Goal: Task Accomplishment & Management: Manage account settings

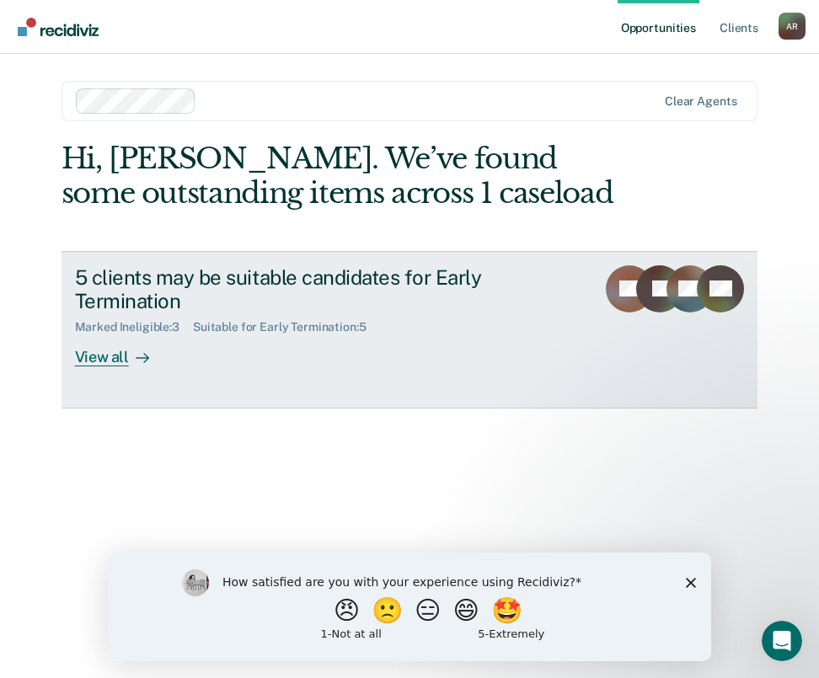
click at [175, 288] on div "5 clients may be suitable candidates for Early Termination" at bounding box center [329, 289] width 508 height 49
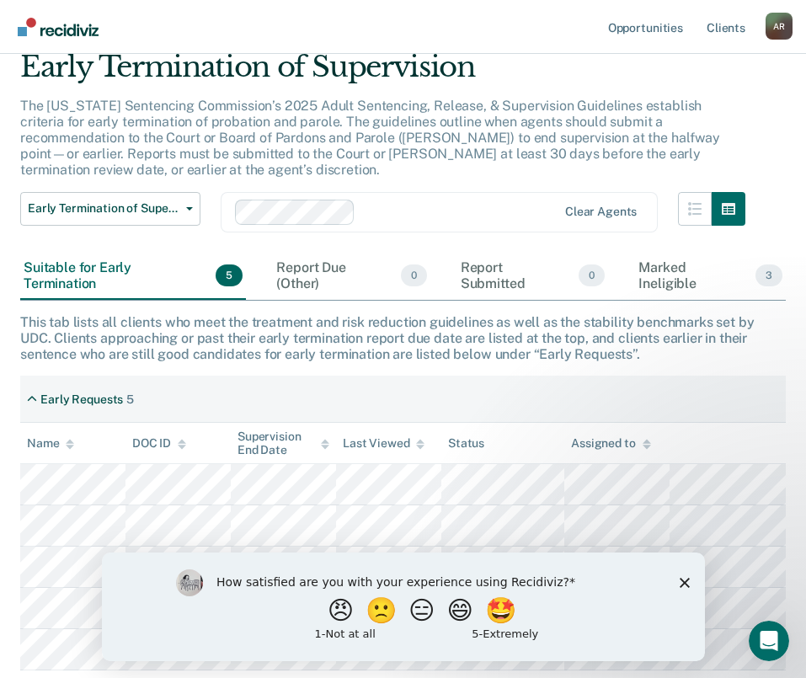
scroll to position [154, 0]
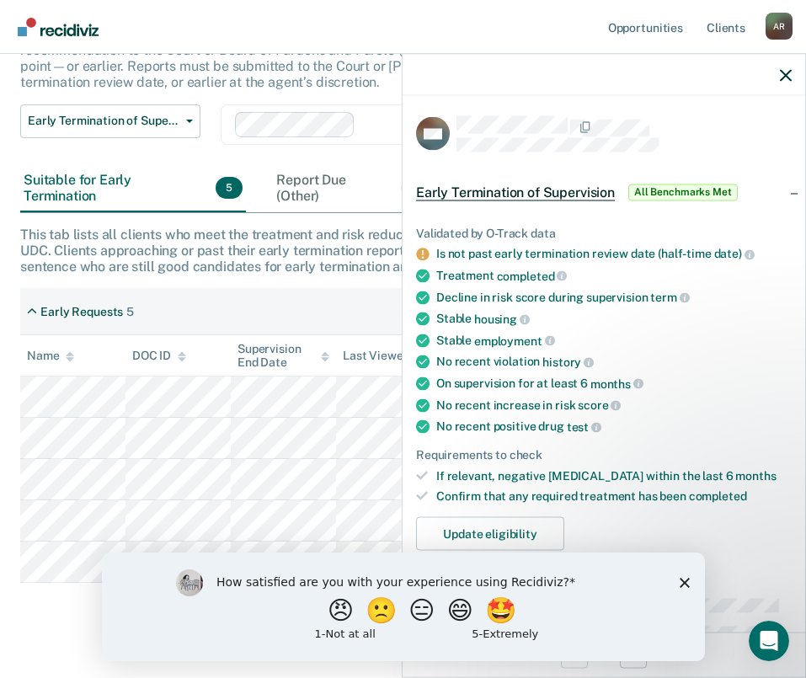
click at [683, 573] on div "How satisfied are you with your experience using Recidiviz? 😠 🙁 😑 😄 🤩 1 - Not a…" at bounding box center [402, 606] width 603 height 109
click at [684, 582] on polygon "Close survey" at bounding box center [684, 582] width 10 height 10
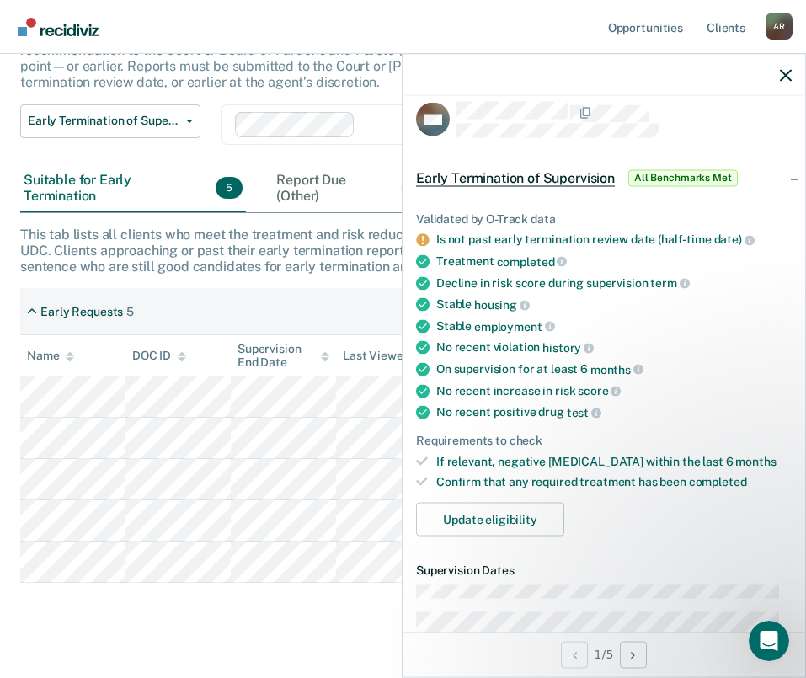
scroll to position [0, 0]
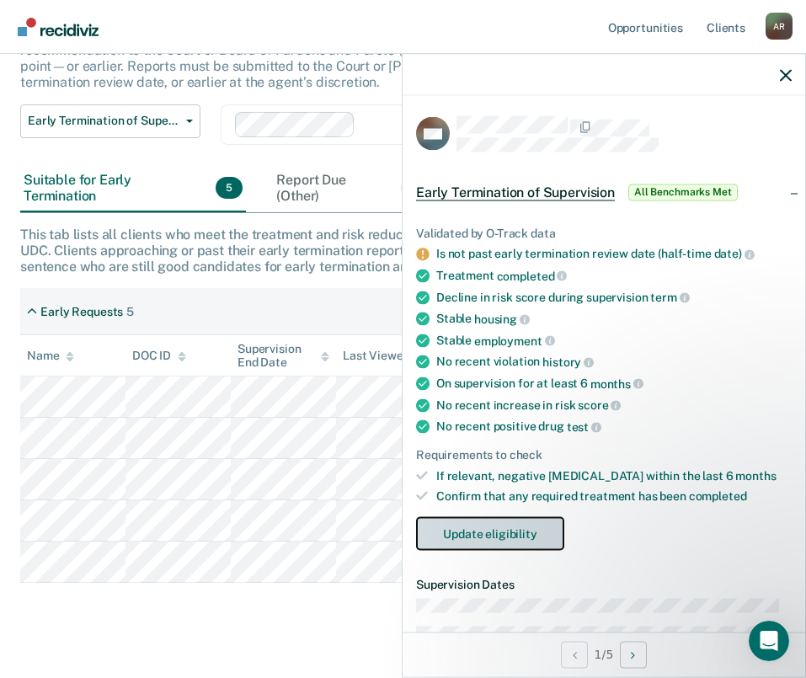
click at [560, 533] on button "Update eligibility" at bounding box center [490, 534] width 148 height 34
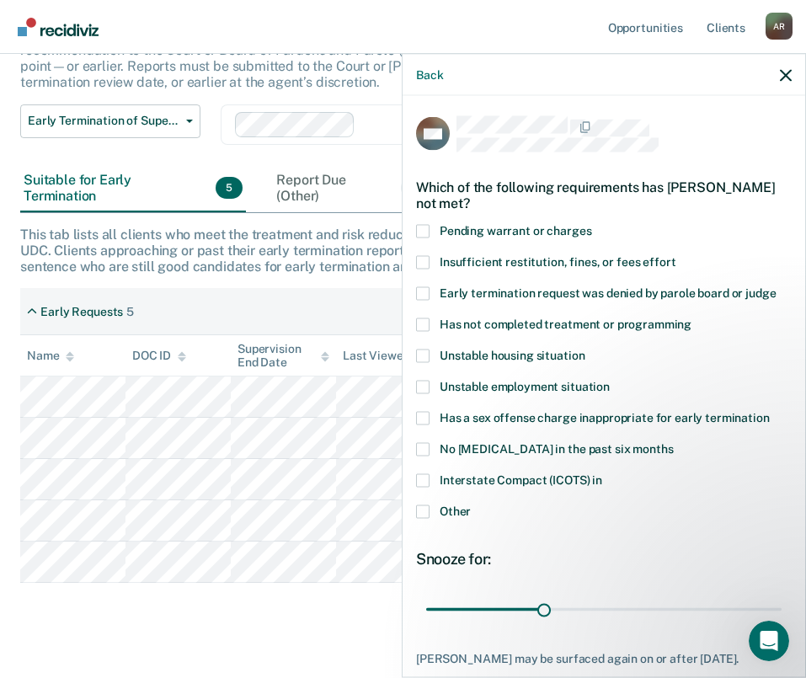
click at [484, 479] on span "Interstate Compact (ICOTS) in" at bounding box center [521, 479] width 163 height 13
click at [602, 474] on input "Interstate Compact (ICOTS) in" at bounding box center [602, 474] width 0 height 0
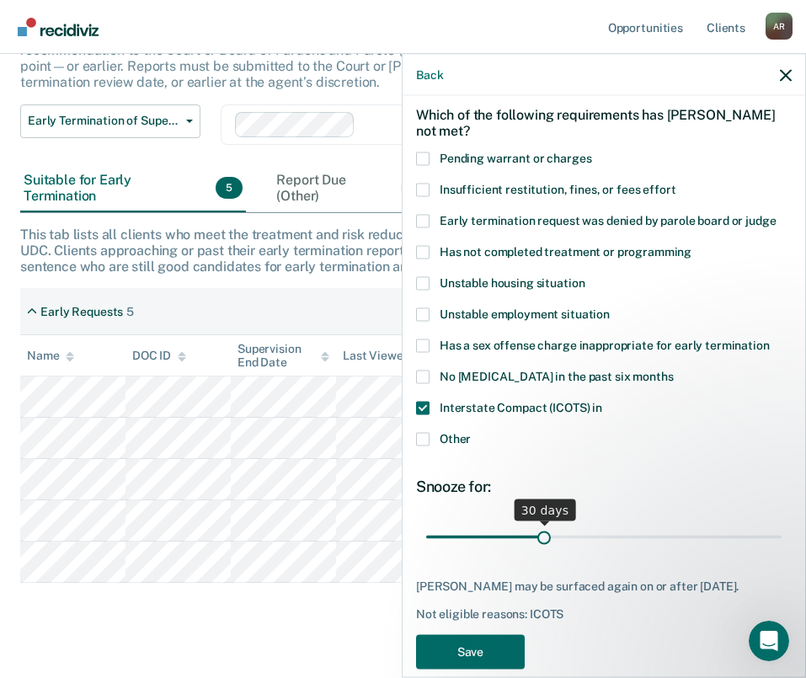
scroll to position [110, 0]
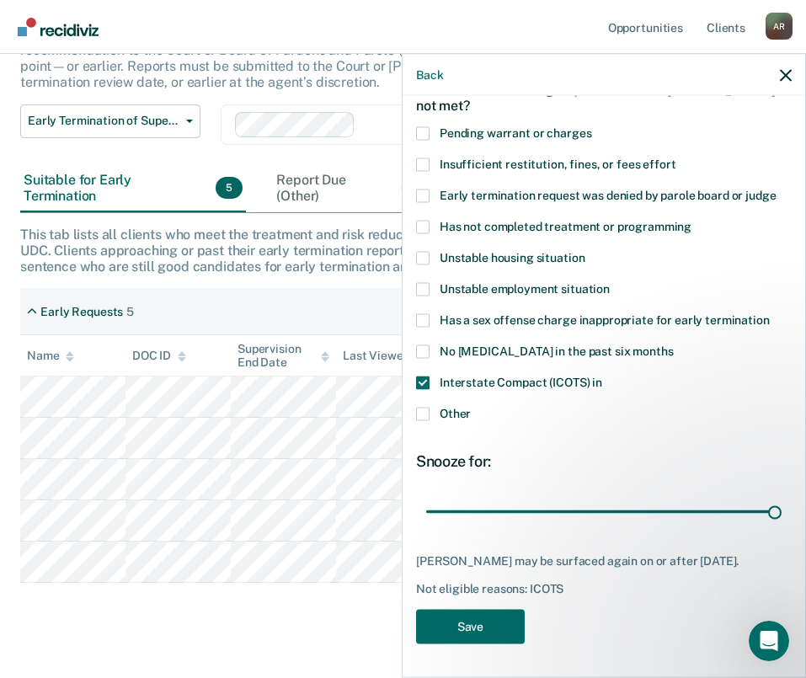
drag, startPoint x: 541, startPoint y: 494, endPoint x: 748, endPoint y: 536, distance: 211.5
type input "90"
click at [782, 527] on input "range" at bounding box center [604, 511] width 356 height 29
click at [507, 617] on button "Save" at bounding box center [470, 626] width 109 height 35
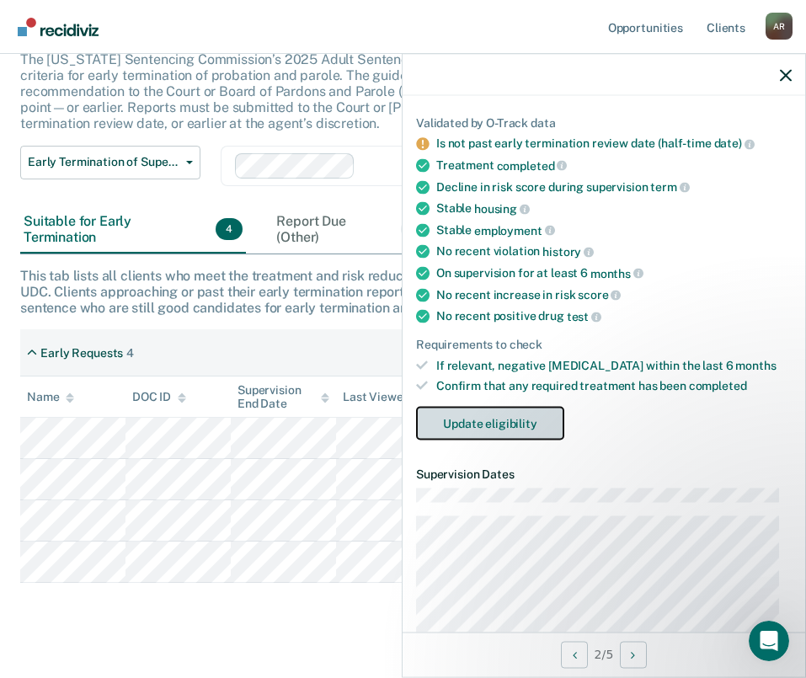
click at [538, 425] on button "Update eligibility" at bounding box center [490, 424] width 148 height 34
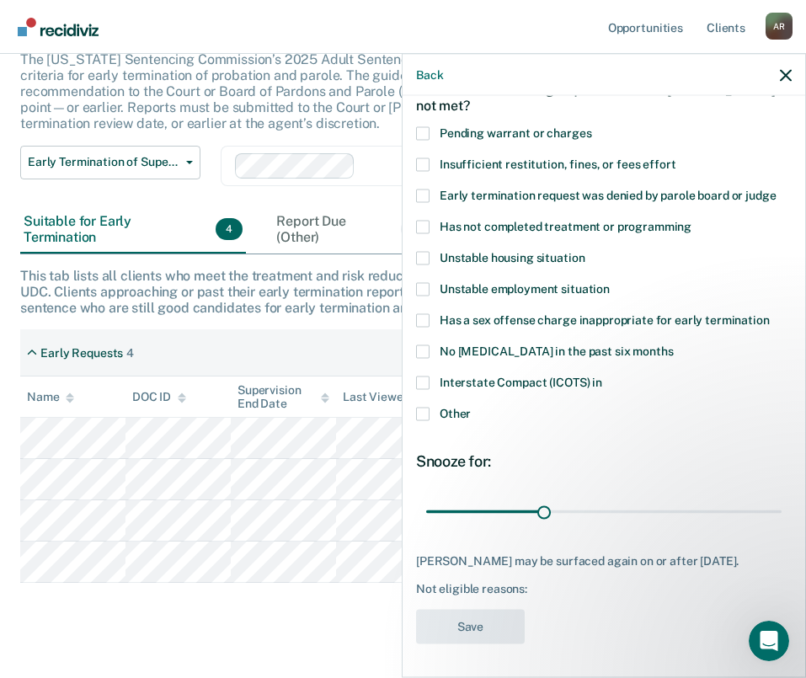
click at [453, 407] on label "Other" at bounding box center [604, 416] width 376 height 18
click at [471, 407] on input "Other" at bounding box center [471, 407] width 0 height 0
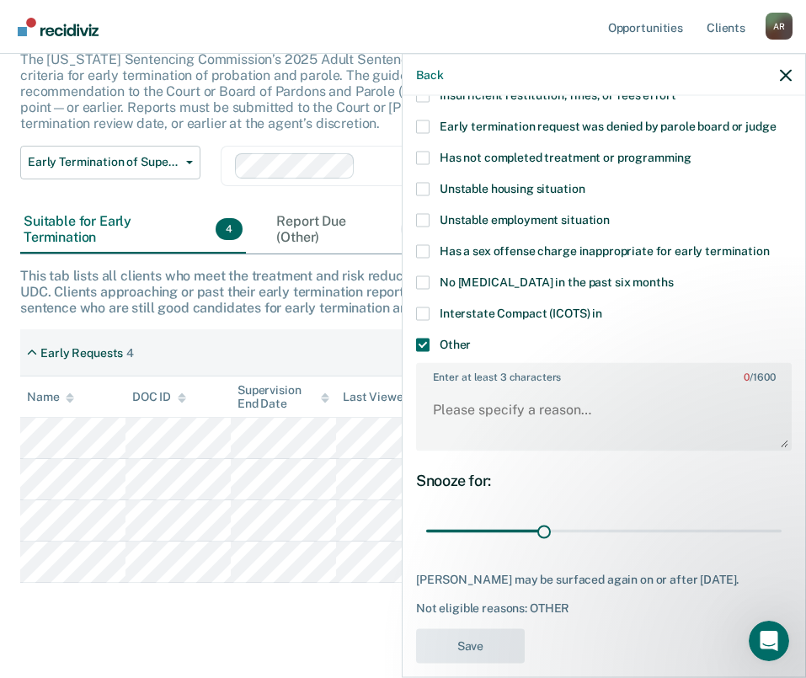
scroll to position [199, 0]
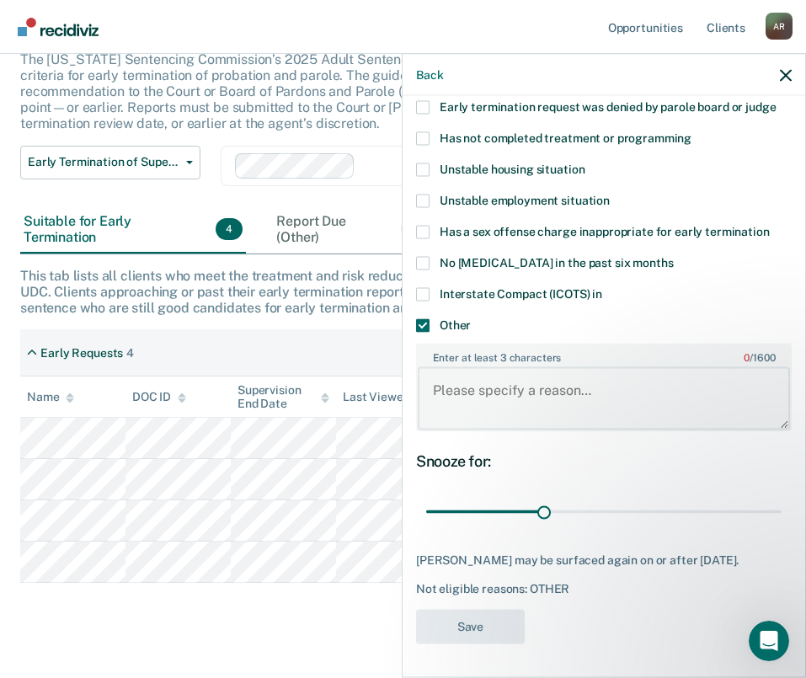
click at [517, 375] on textarea "Enter at least 3 characters 0 / 1600" at bounding box center [604, 398] width 372 height 62
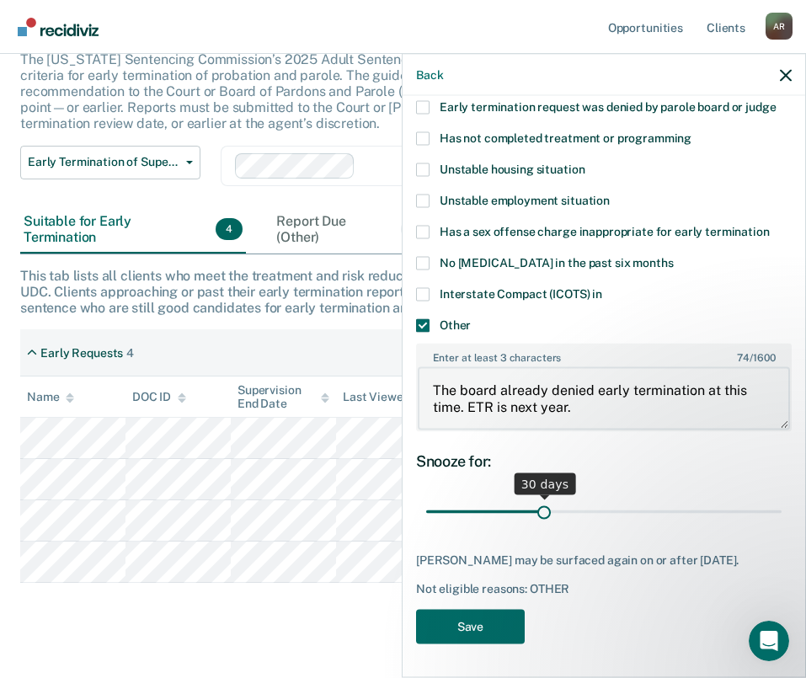
type textarea "The board already denied early termination at this time. ETR is next year."
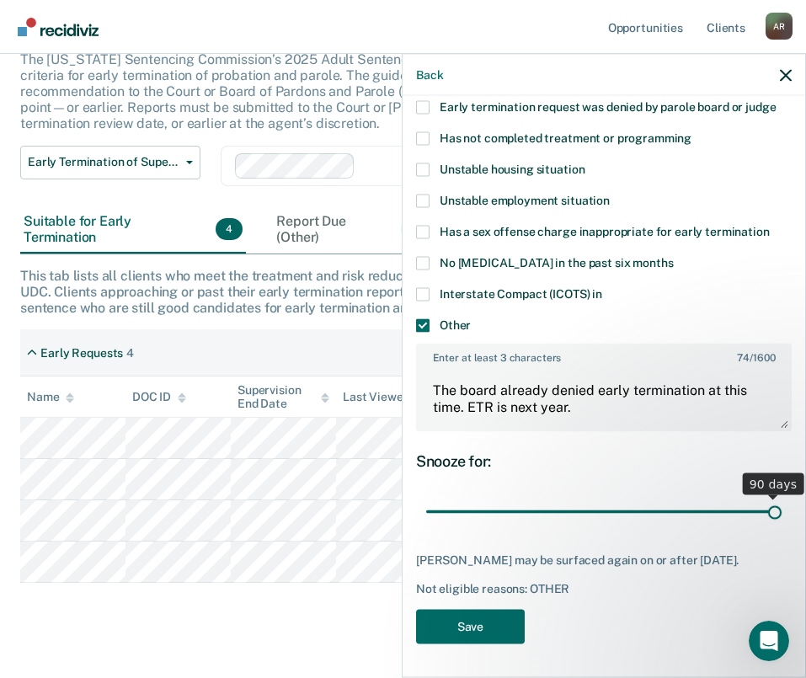
drag, startPoint x: 547, startPoint y: 501, endPoint x: 681, endPoint y: 550, distance: 142.6
type input "90"
click at [782, 517] on input "range" at bounding box center [604, 511] width 356 height 29
drag, startPoint x: 464, startPoint y: 625, endPoint x: 486, endPoint y: 620, distance: 22.5
click at [464, 624] on button "Save" at bounding box center [470, 626] width 109 height 35
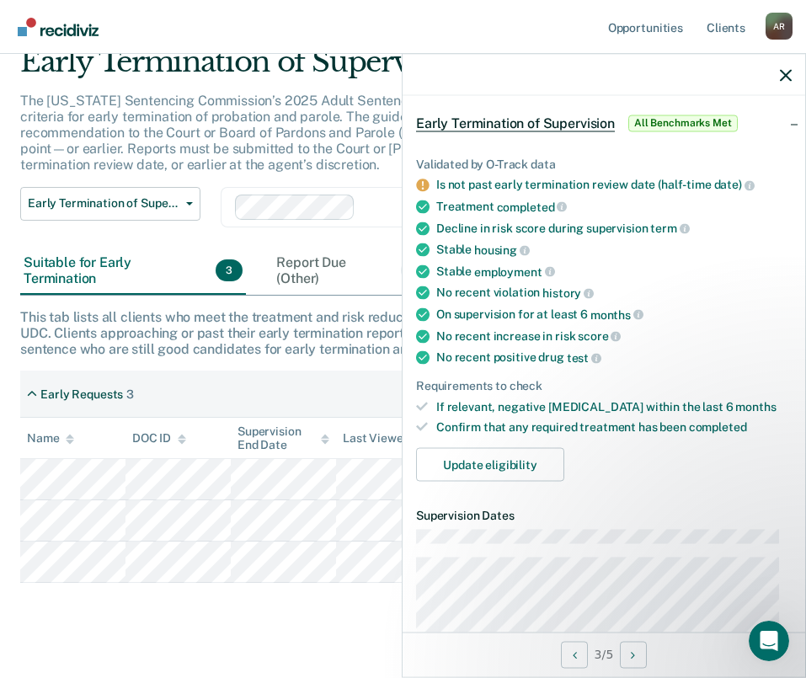
scroll to position [30, 0]
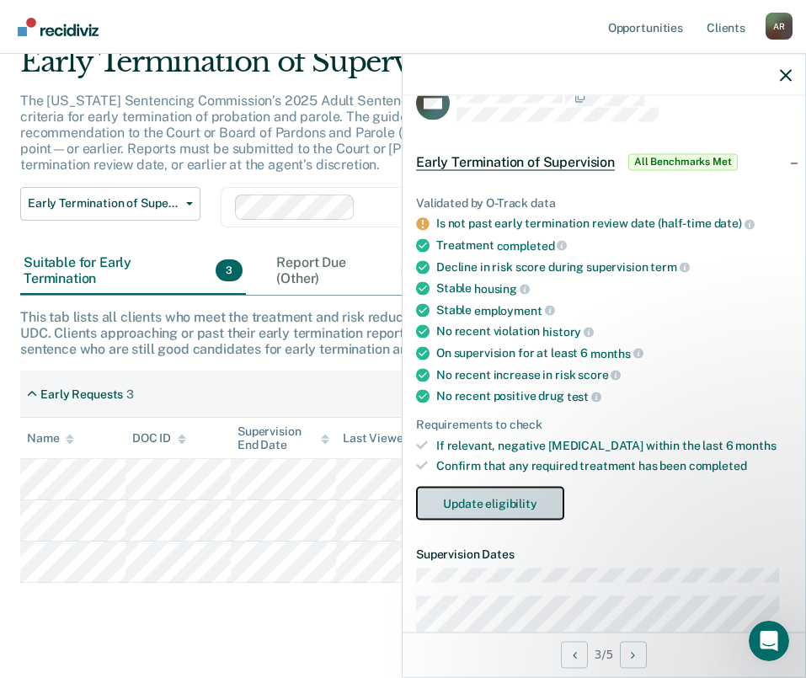
click at [543, 501] on button "Update eligibility" at bounding box center [490, 504] width 148 height 34
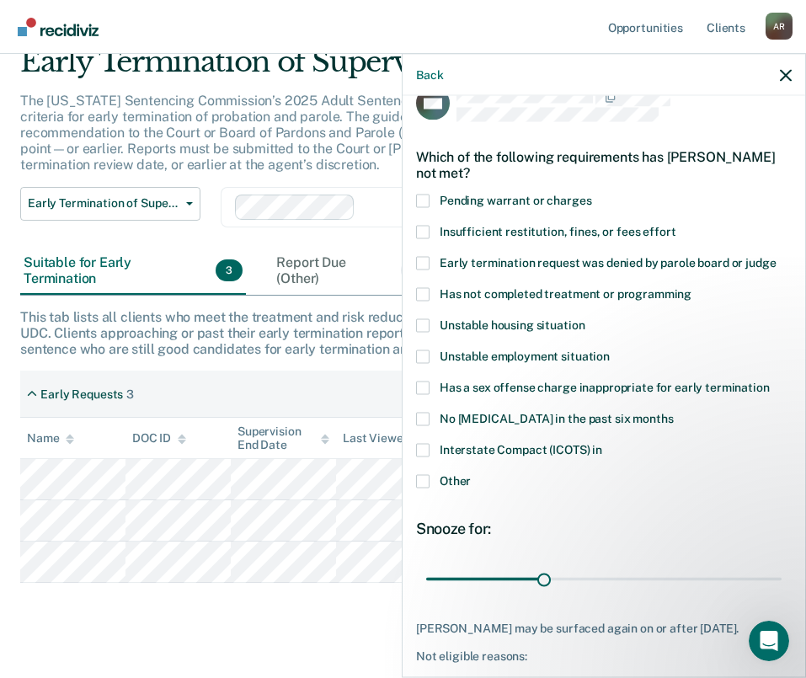
click at [473, 484] on label "Other" at bounding box center [604, 483] width 376 height 18
click at [471, 474] on input "Other" at bounding box center [471, 474] width 0 height 0
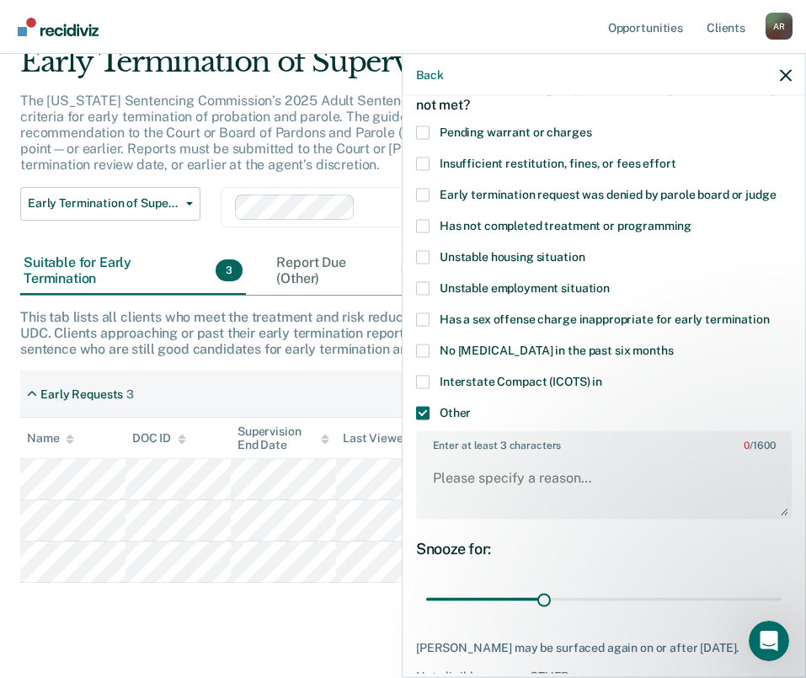
scroll to position [199, 0]
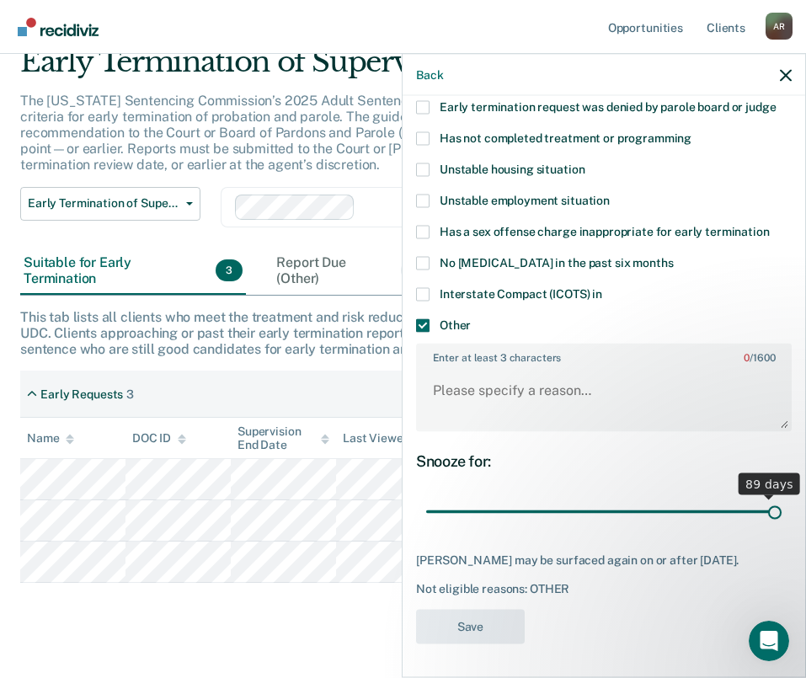
drag, startPoint x: 545, startPoint y: 500, endPoint x: 774, endPoint y: 507, distance: 229.3
type input "90"
click at [774, 507] on input "range" at bounding box center [604, 511] width 356 height 29
click at [496, 382] on textarea "Enter at least 3 characters 0 / 1600" at bounding box center [604, 398] width 372 height 62
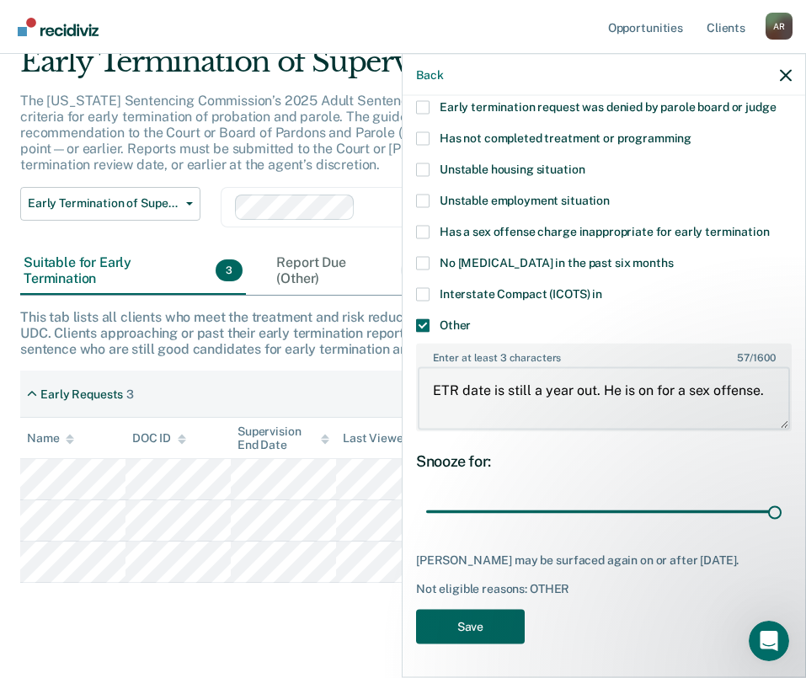
type textarea "ETR date is still a year out. He is on for a sex offense."
click at [475, 618] on button "Save" at bounding box center [470, 626] width 109 height 35
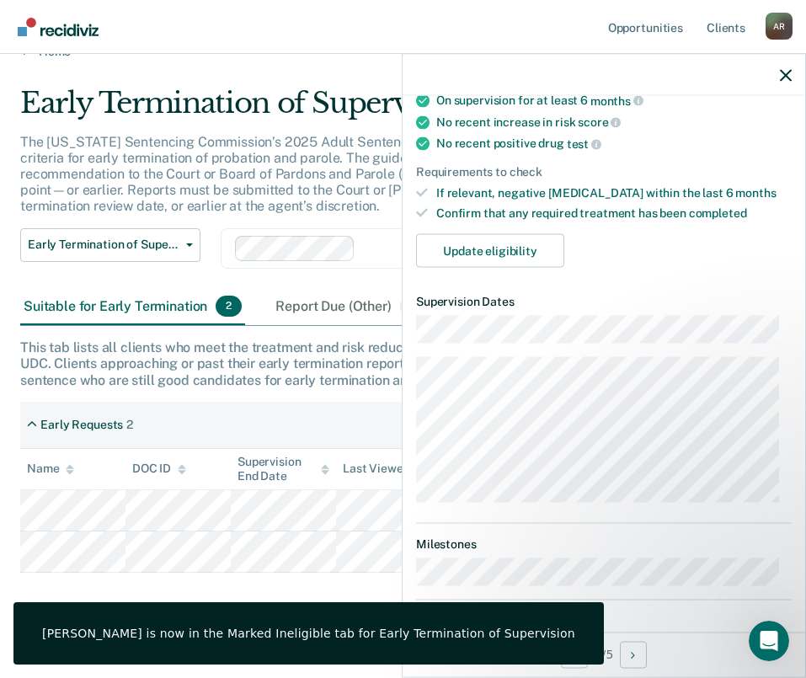
scroll to position [367, 0]
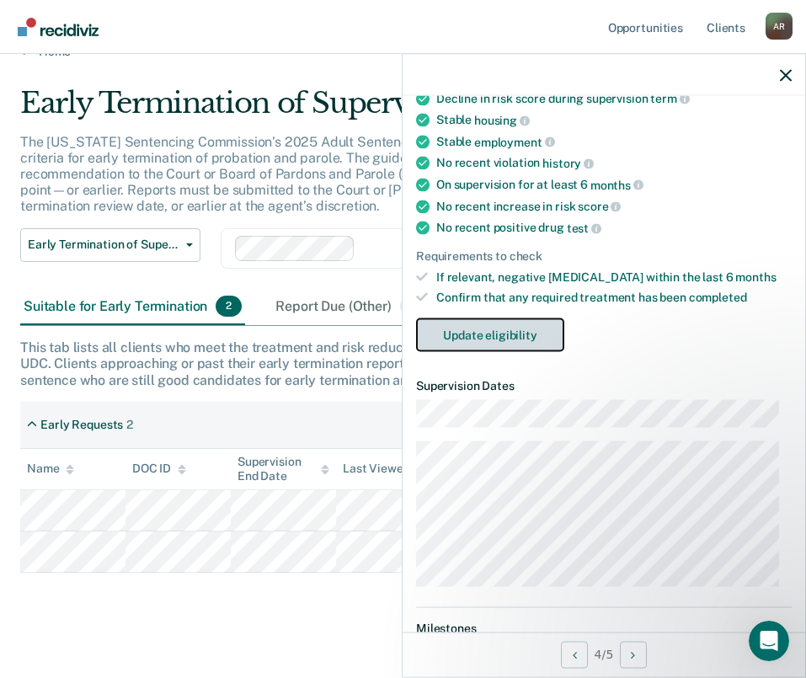
click at [538, 343] on button "Update eligibility" at bounding box center [490, 336] width 148 height 34
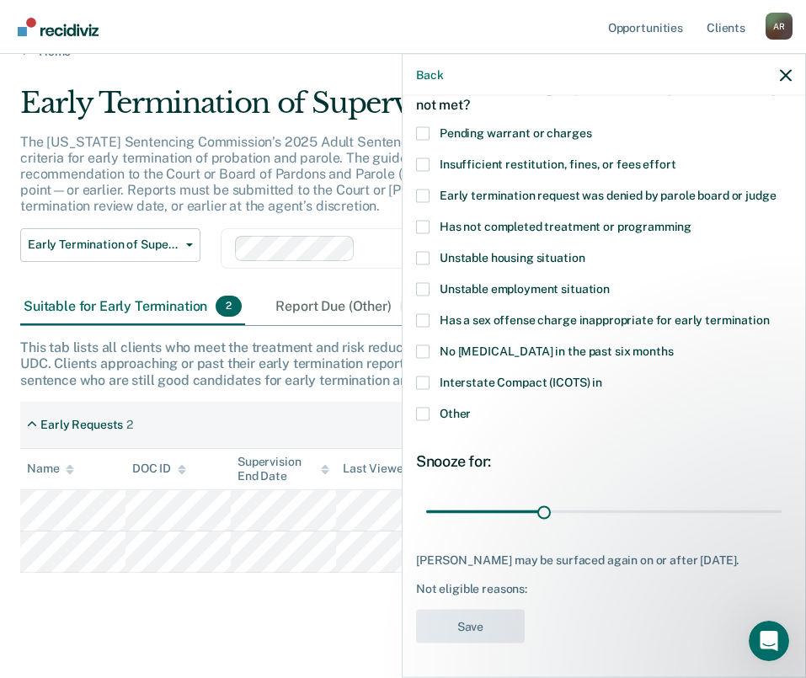
scroll to position [110, 0]
click at [458, 406] on span "Other" at bounding box center [455, 412] width 31 height 13
click at [471, 407] on input "Other" at bounding box center [471, 407] width 0 height 0
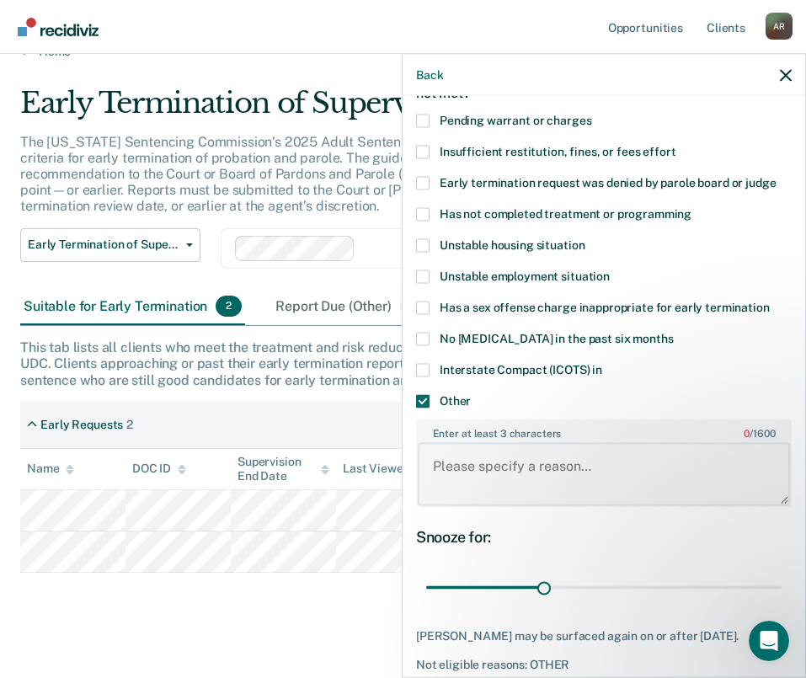
click at [575, 489] on textarea "Enter at least 3 characters 0 / 1600" at bounding box center [604, 474] width 372 height 62
click at [304, 479] on body "Looks like you’re using Internet Explorer 11. For faster loading and a better e…" at bounding box center [403, 309] width 806 height 678
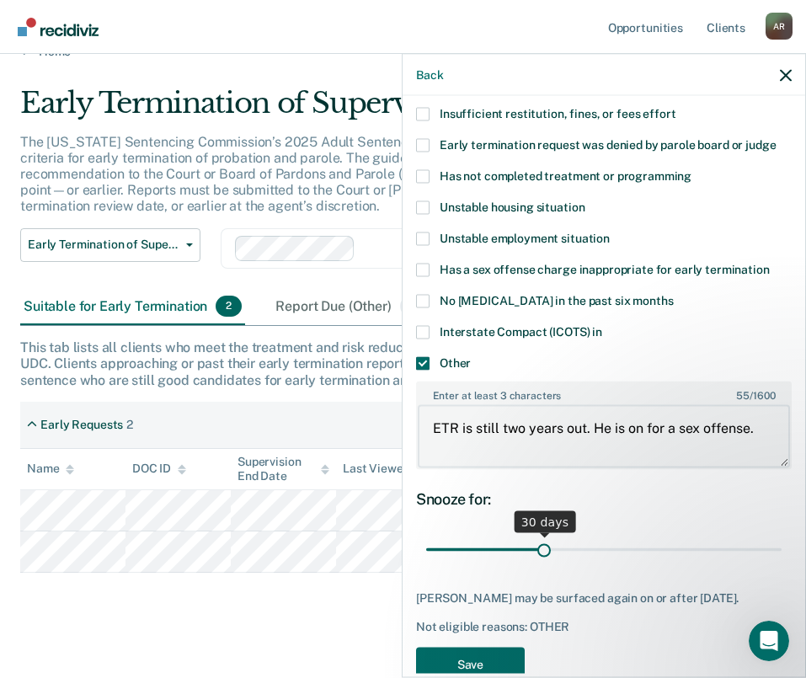
scroll to position [199, 0]
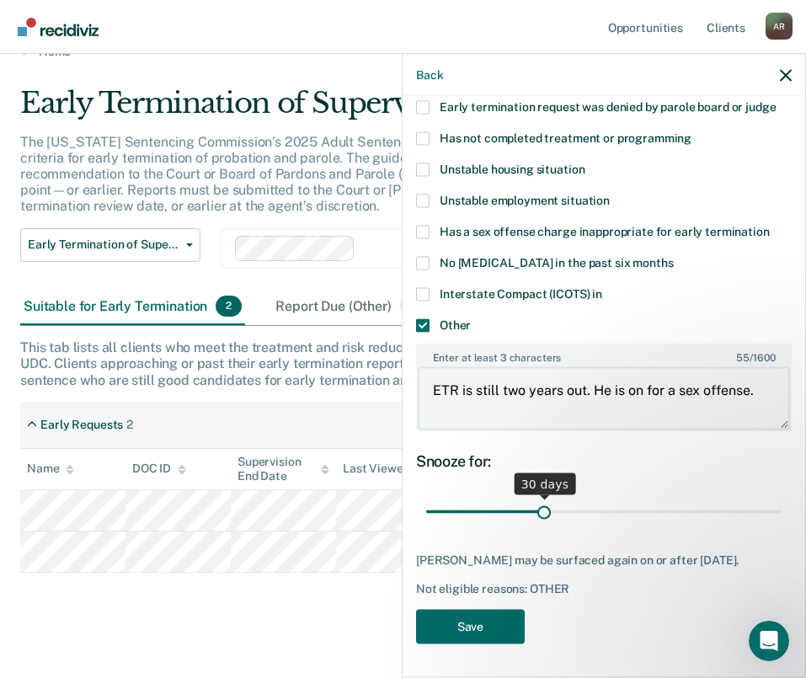
type textarea "ETR is still two years out. He is on for a sex offense."
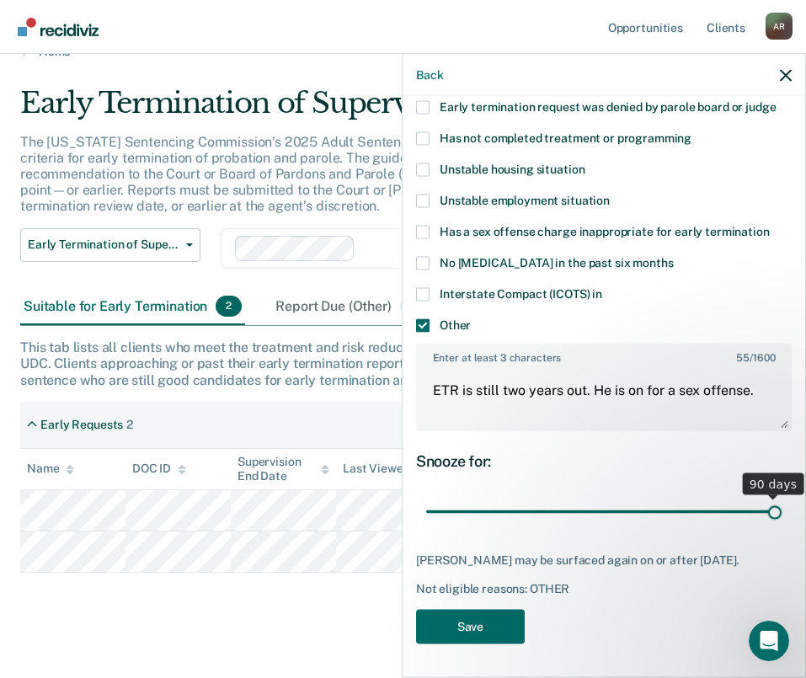
drag, startPoint x: 541, startPoint y: 501, endPoint x: 773, endPoint y: 493, distance: 231.9
type input "90"
click at [773, 497] on input "range" at bounding box center [604, 511] width 356 height 29
click at [460, 626] on button "Save" at bounding box center [470, 626] width 109 height 35
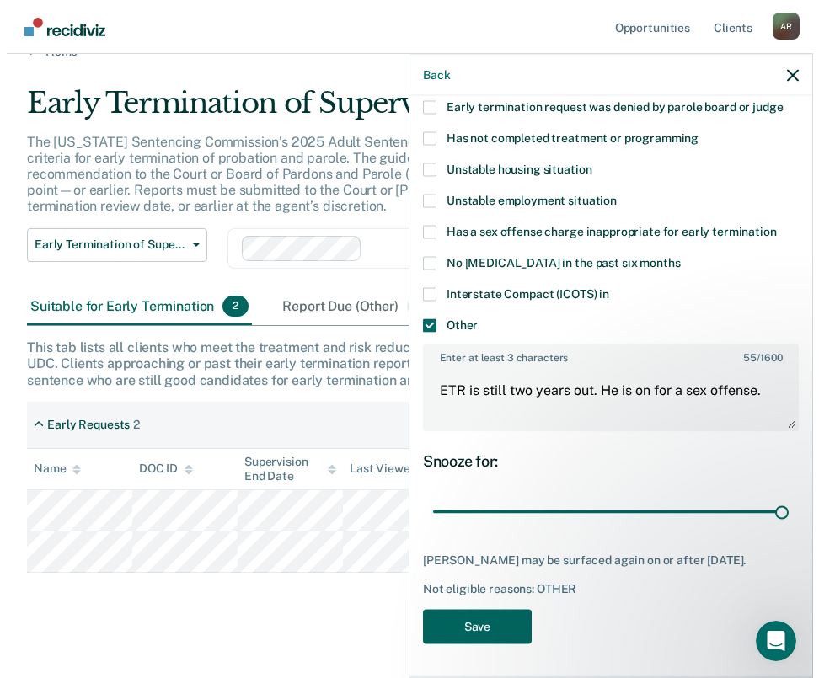
scroll to position [0, 0]
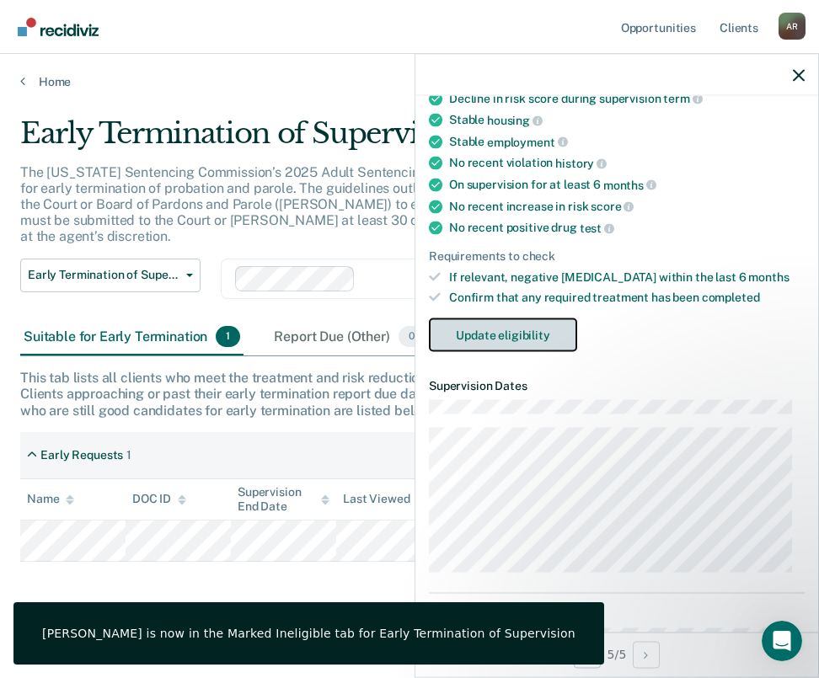
click at [541, 341] on button "Update eligibility" at bounding box center [503, 336] width 148 height 34
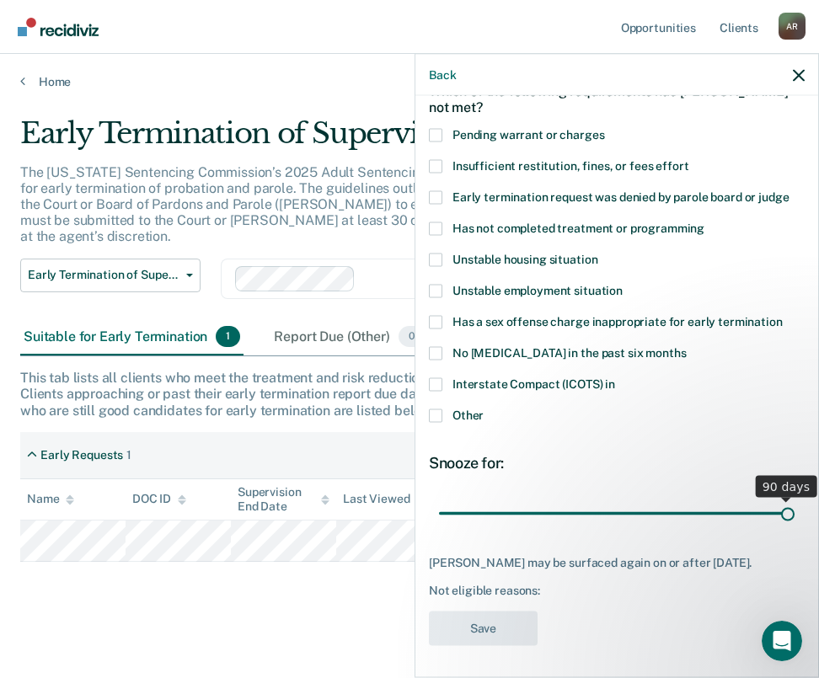
drag, startPoint x: 554, startPoint y: 514, endPoint x: 827, endPoint y: 528, distance: 273.4
type input "90"
click at [795, 528] on input "range" at bounding box center [617, 513] width 356 height 29
click at [437, 195] on span at bounding box center [435, 196] width 13 height 13
click at [789, 190] on input "Early termination request was denied by parole board or judge" at bounding box center [789, 190] width 0 height 0
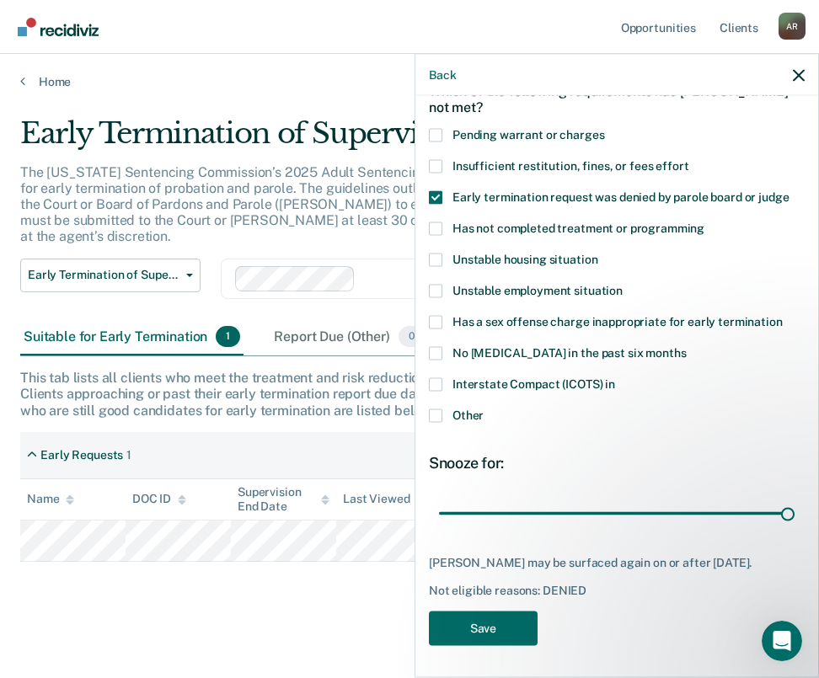
click at [443, 406] on div "Interstate Compact (ICOTS) in" at bounding box center [617, 392] width 376 height 31
click at [441, 412] on span at bounding box center [435, 415] width 13 height 13
click at [484, 409] on input "Other" at bounding box center [484, 409] width 0 height 0
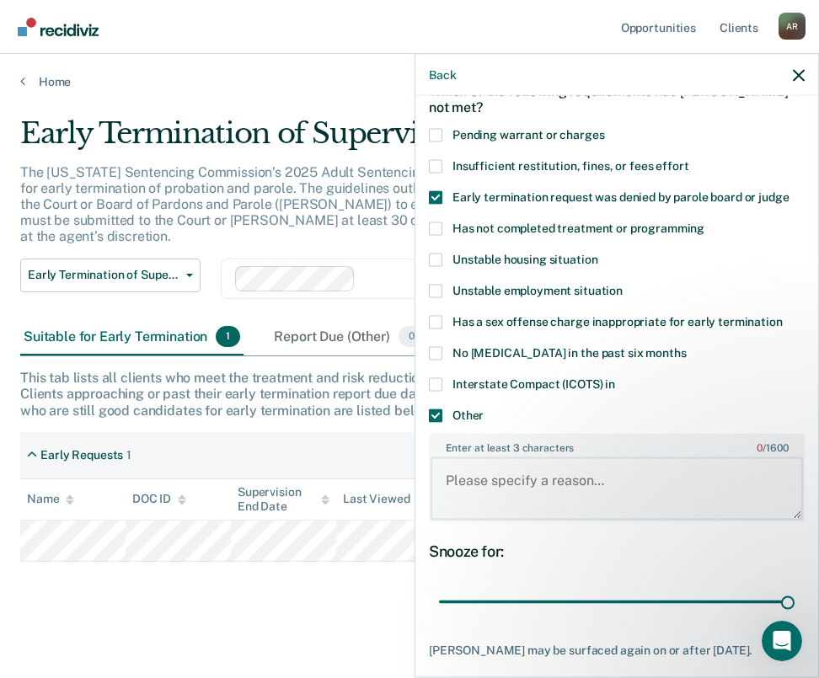
click at [492, 478] on textarea "Enter at least 3 characters 0 / 1600" at bounding box center [617, 489] width 372 height 62
paste textarea "ETR is still two years out. He is on for a sex offense."
type textarea "ETR is still two years out. He is on for a sex offense."
click at [434, 193] on span at bounding box center [435, 196] width 13 height 13
click at [789, 190] on input "Early termination request was denied by parole board or judge" at bounding box center [789, 190] width 0 height 0
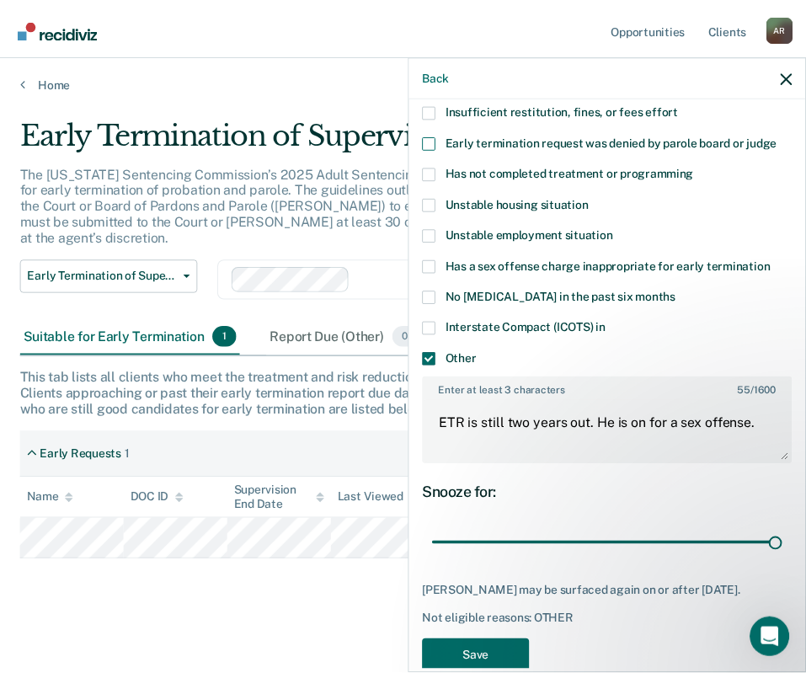
scroll to position [199, 0]
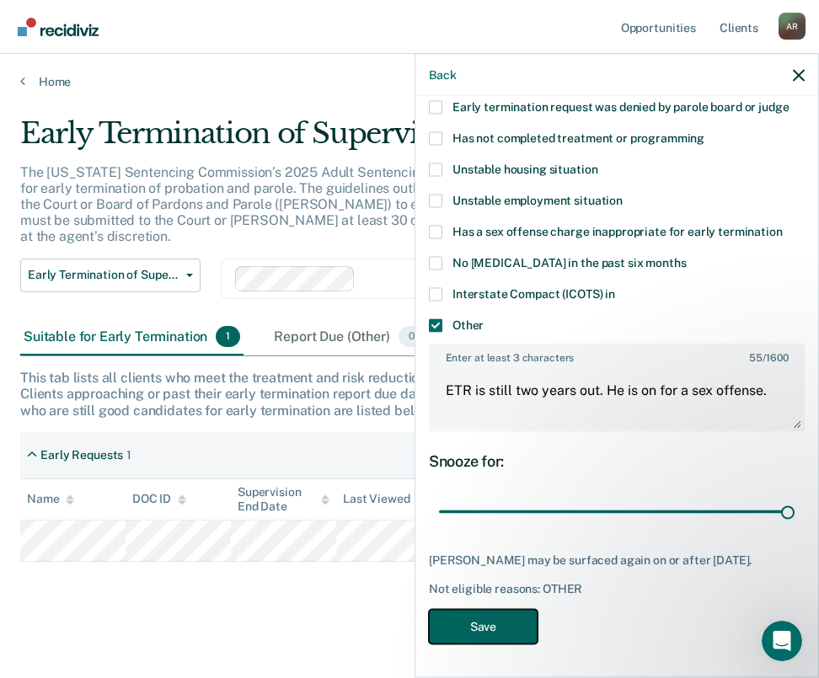
click at [490, 631] on button "Save" at bounding box center [483, 626] width 109 height 35
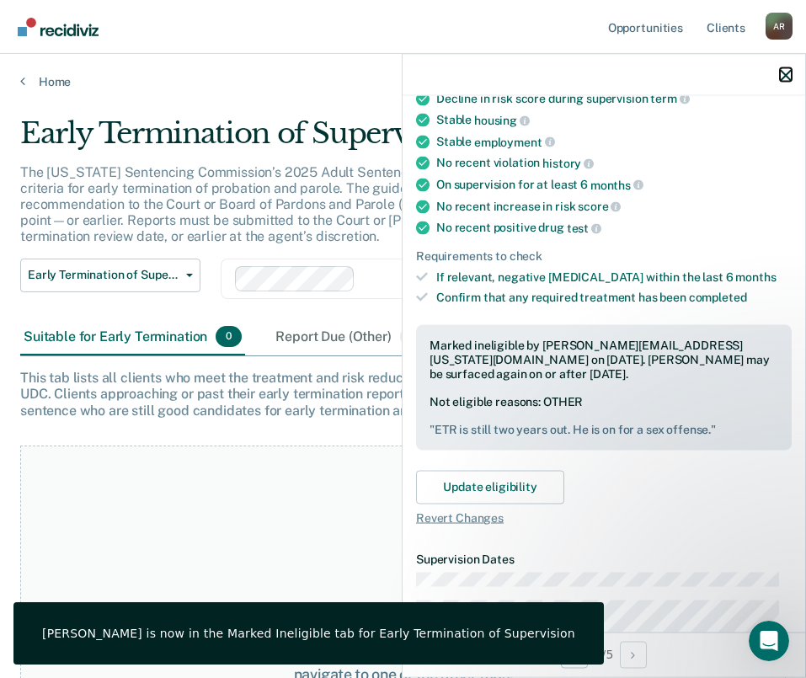
click at [785, 73] on icon "button" at bounding box center [786, 75] width 12 height 12
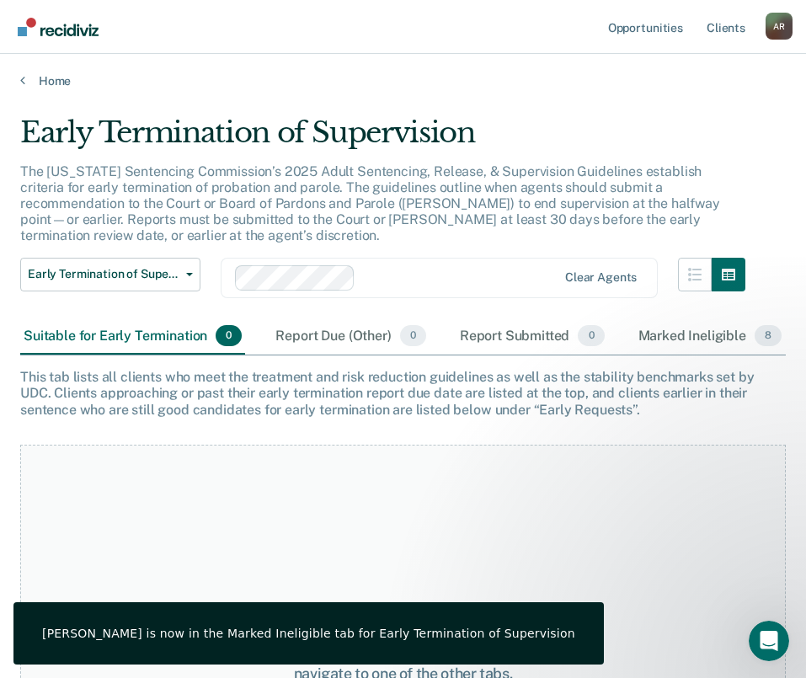
scroll to position [0, 0]
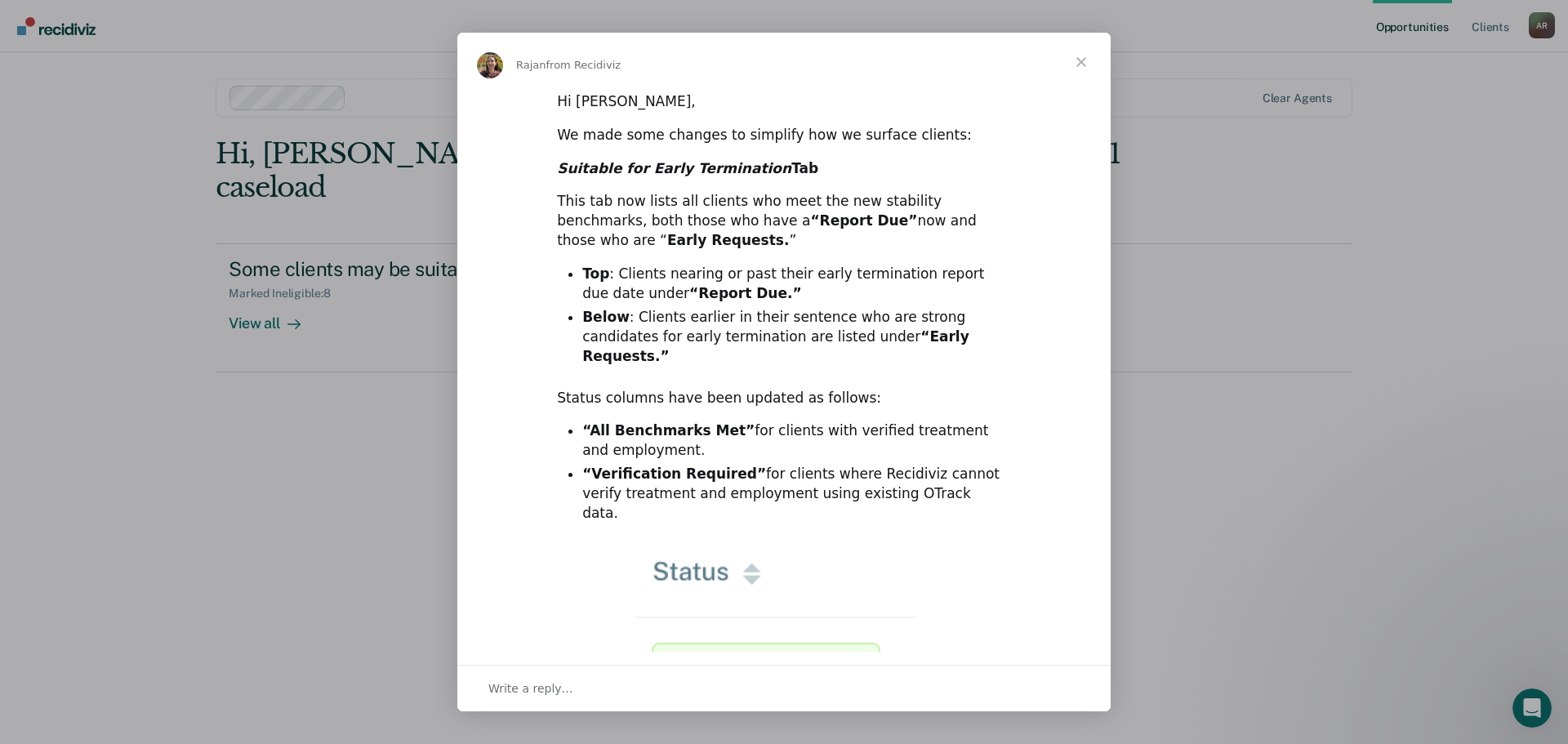
click at [1086, 60] on span "Close" at bounding box center [1081, 62] width 59 height 59
